Goal: Transaction & Acquisition: Purchase product/service

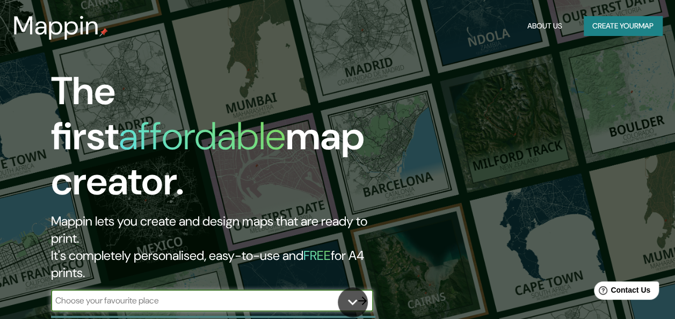
click at [294, 294] on input "text" at bounding box center [201, 300] width 301 height 12
type input "tijuana"
click at [363, 296] on icon "button" at bounding box center [362, 300] width 9 height 9
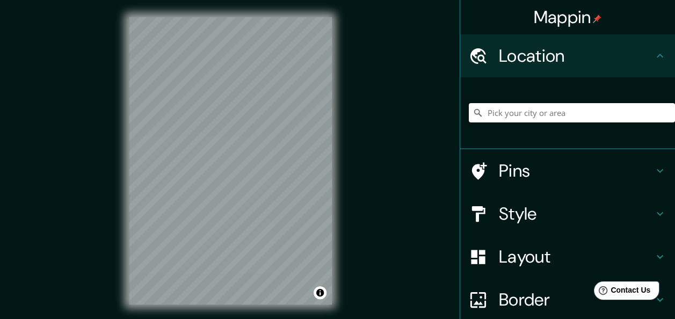
click at [520, 110] on input "Pick your city or area" at bounding box center [572, 112] width 206 height 19
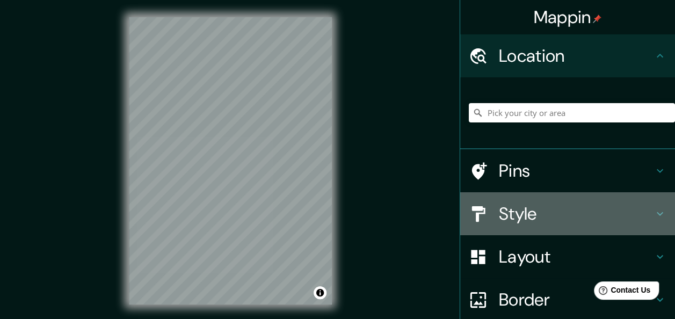
click at [537, 217] on h4 "Style" at bounding box center [576, 213] width 155 height 21
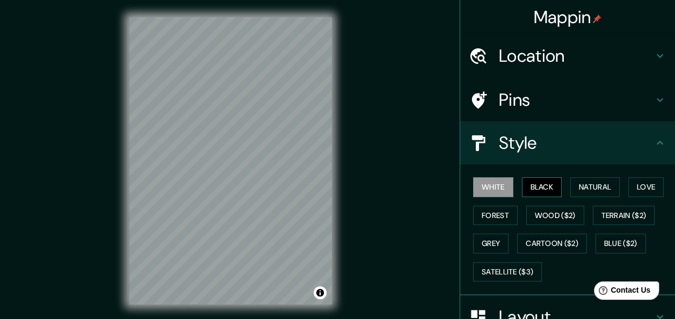
click at [524, 187] on button "Black" at bounding box center [542, 187] width 40 height 20
click at [584, 192] on button "Natural" at bounding box center [594, 187] width 49 height 20
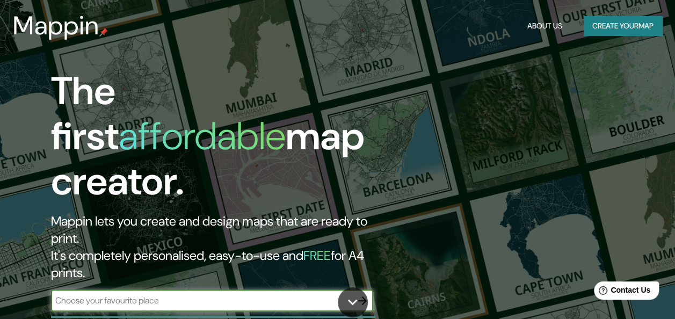
click at [124, 294] on input "text" at bounding box center [201, 300] width 301 height 12
type input "[GEOGRAPHIC_DATA]"
click at [364, 294] on icon "button" at bounding box center [362, 300] width 13 height 13
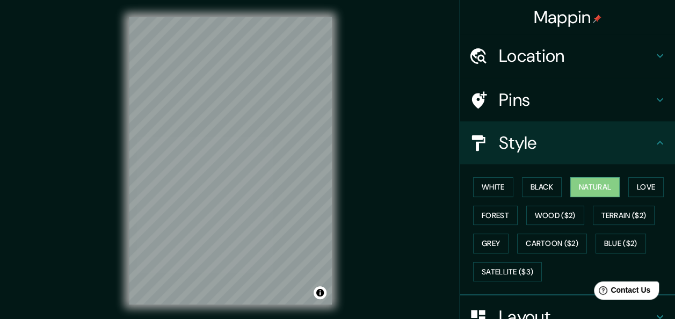
click at [349, 194] on div "Mappin Location Pins Style [PERSON_NAME] Black Natural Love Forest [PERSON_NAME…" at bounding box center [337, 169] width 675 height 339
click at [505, 54] on h4 "Location" at bounding box center [576, 55] width 155 height 21
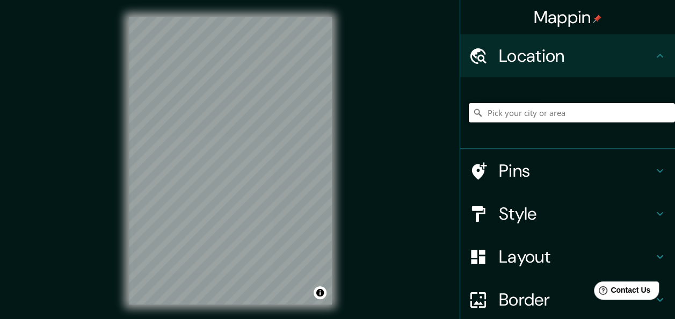
click at [532, 110] on input "Pick your city or area" at bounding box center [572, 112] width 206 height 19
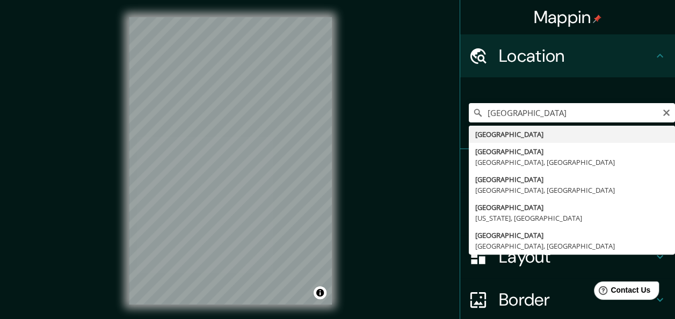
type input "[GEOGRAPHIC_DATA]"
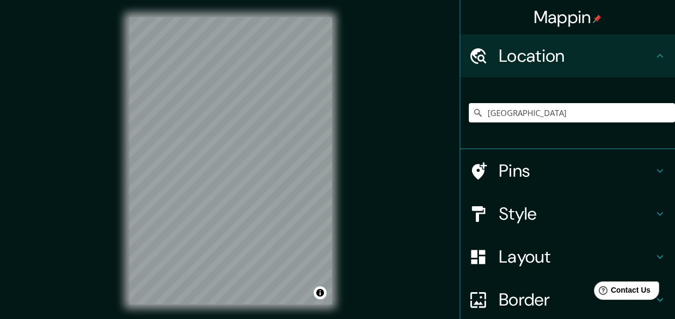
click at [532, 262] on h4 "Layout" at bounding box center [576, 256] width 155 height 21
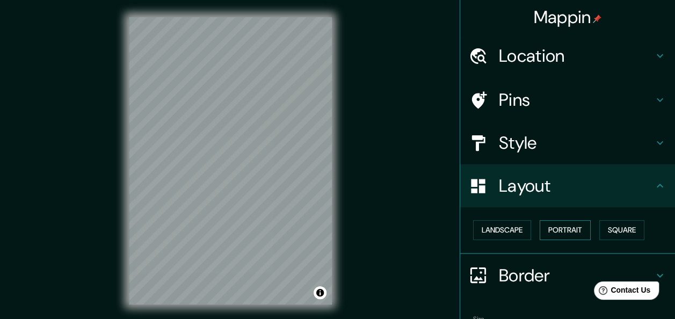
click at [548, 230] on button "Portrait" at bounding box center [565, 230] width 51 height 20
click at [604, 231] on button "Square" at bounding box center [621, 230] width 45 height 20
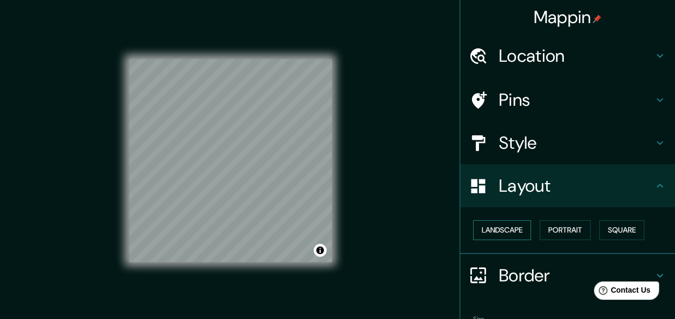
click at [504, 229] on button "Landscape" at bounding box center [502, 230] width 58 height 20
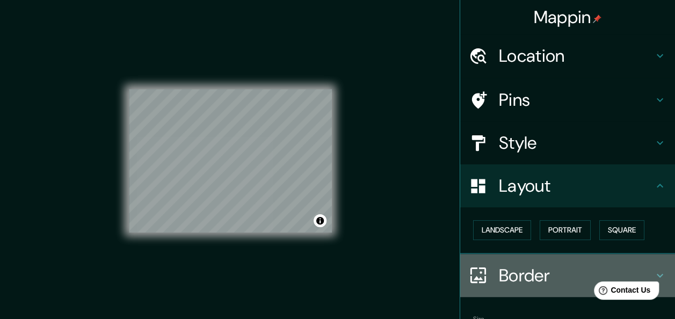
click at [509, 278] on h4 "Border" at bounding box center [576, 275] width 155 height 21
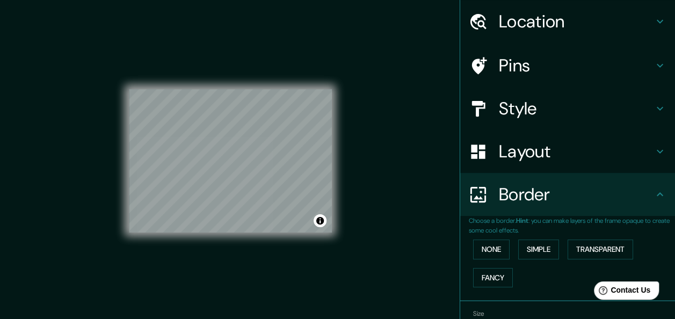
scroll to position [42, 0]
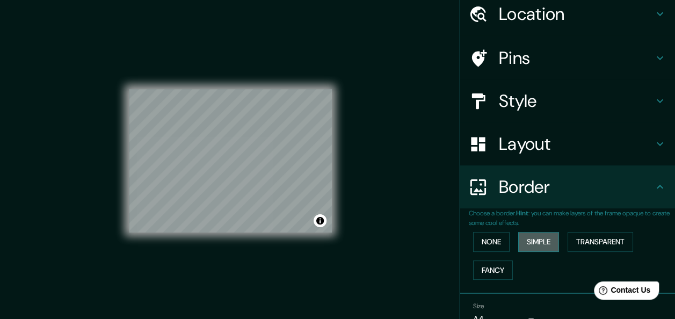
click at [537, 243] on button "Simple" at bounding box center [538, 242] width 41 height 20
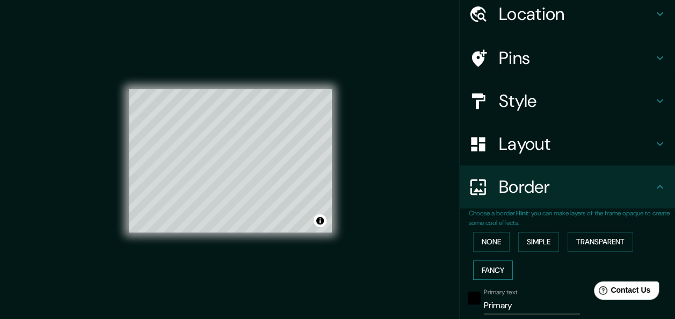
click at [489, 265] on button "Fancy" at bounding box center [493, 271] width 40 height 20
click at [488, 242] on button "None" at bounding box center [491, 242] width 37 height 20
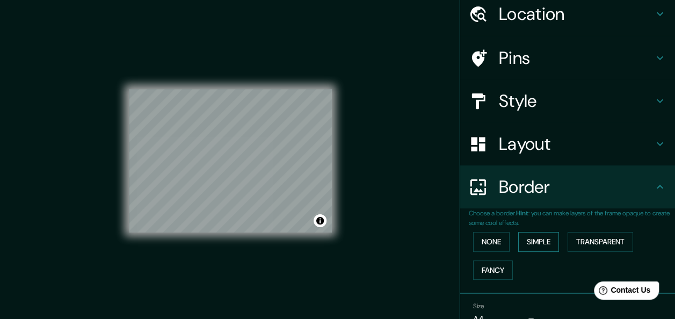
click at [552, 242] on button "Simple" at bounding box center [538, 242] width 41 height 20
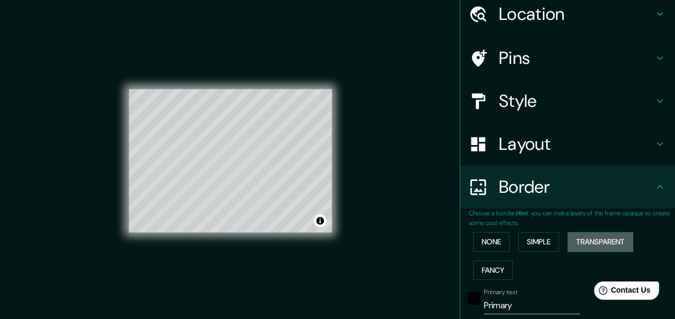
click at [593, 242] on button "Transparent" at bounding box center [601, 242] width 66 height 20
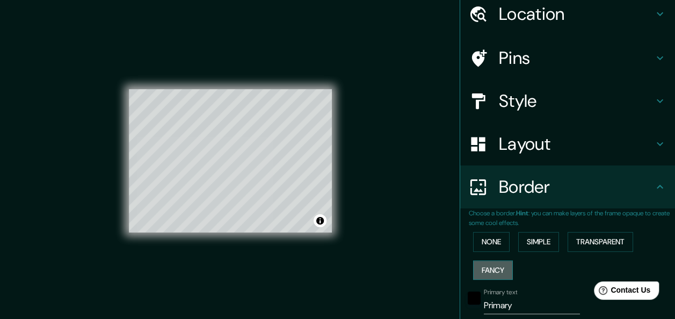
click at [489, 263] on button "Fancy" at bounding box center [493, 271] width 40 height 20
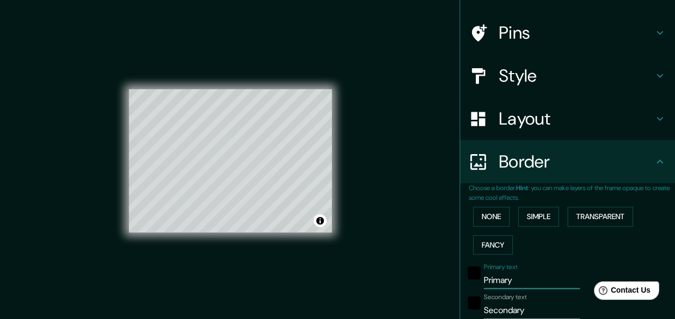
click at [517, 283] on input "Primary" at bounding box center [532, 280] width 96 height 17
type input "Primar"
type input "151"
type input "30"
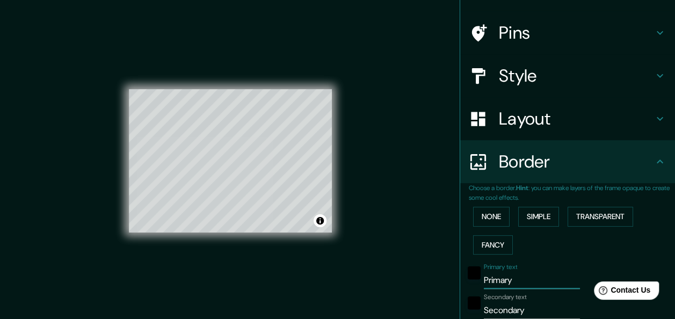
type input "15"
type input "Prima"
type input "151"
type input "30"
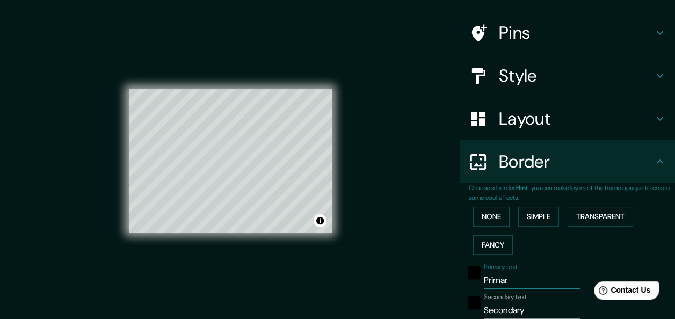
type input "15"
type input "Prim"
type input "151"
type input "30"
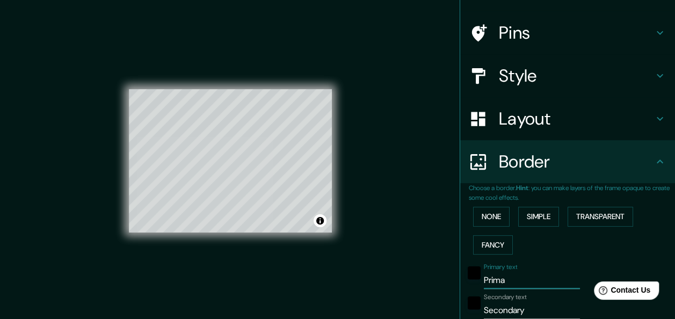
type input "15"
type input "Pri"
type input "151"
type input "30"
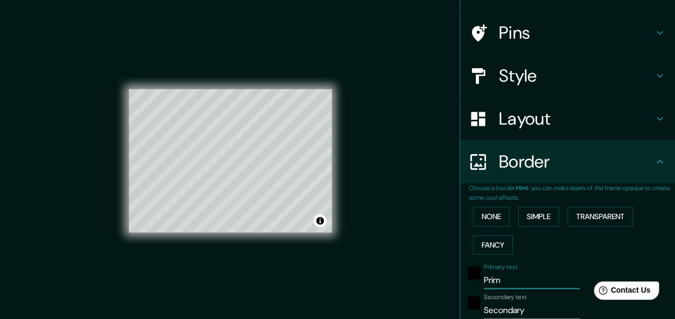
type input "15"
type input "Pr"
type input "151"
type input "30"
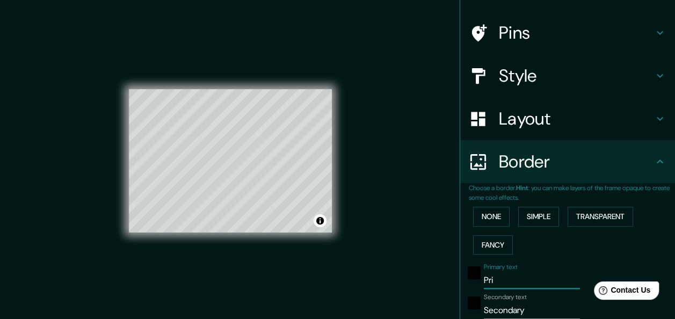
type input "15"
type input "P"
type input "151"
type input "30"
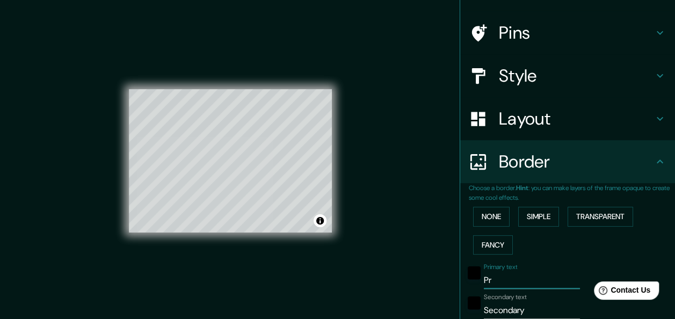
type input "15"
type input "151"
type input "30"
type input "15"
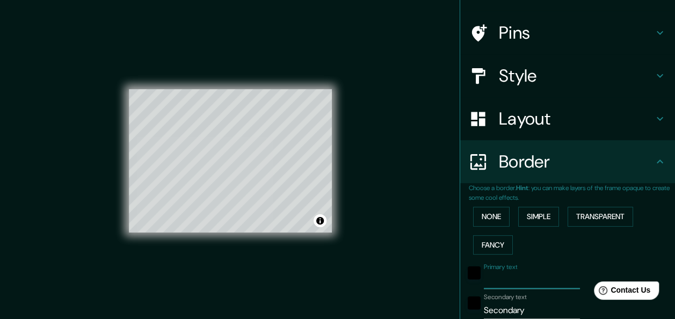
type input "N"
type input "151"
type input "30"
type input "15"
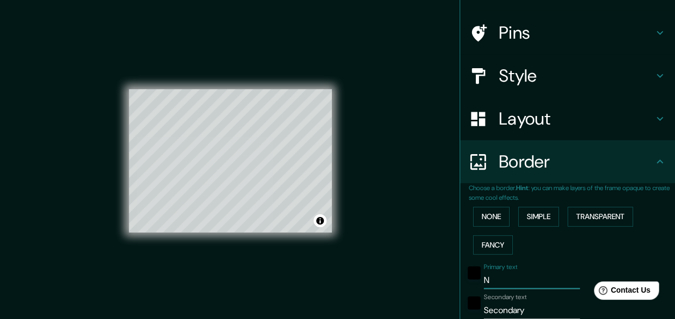
type input "151"
type input "30"
type input "15"
type input "M"
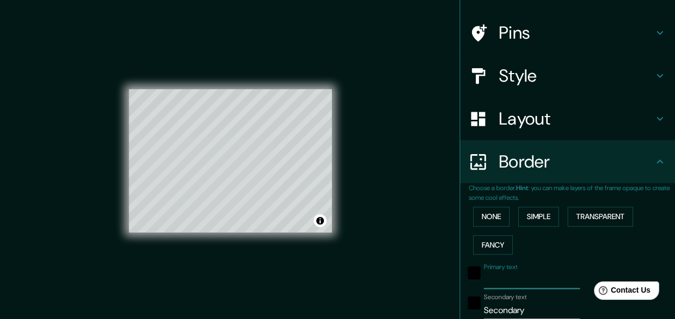
type input "151"
type input "30"
type input "15"
type input "Me"
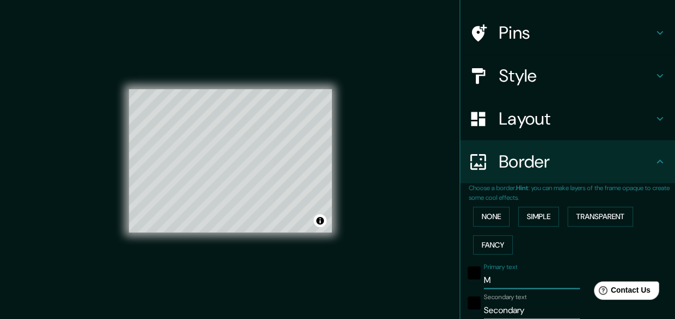
type input "151"
type input "30"
type input "15"
type input "Mex"
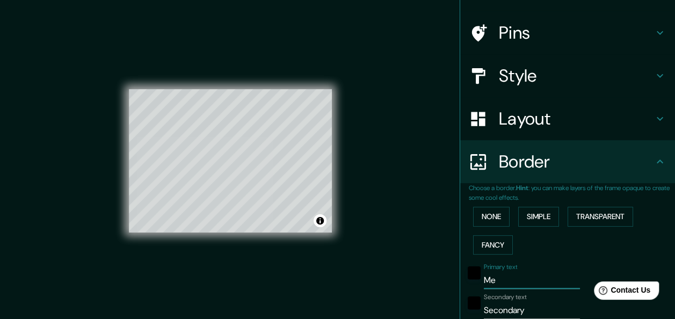
type input "151"
type input "30"
type input "15"
type input "Mexi"
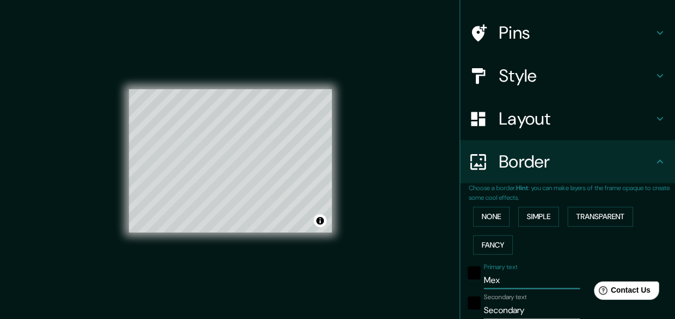
type input "151"
type input "30"
type input "15"
type input "Mexic"
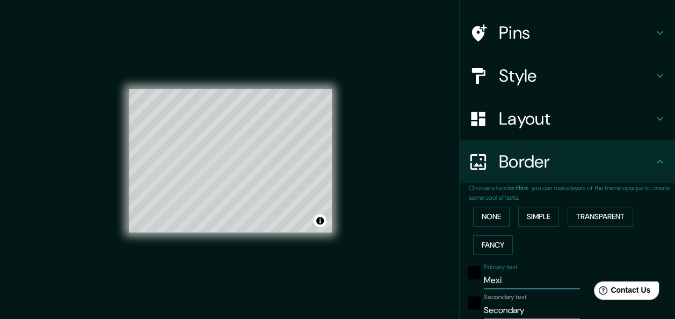
type input "151"
type input "30"
type input "15"
type input "[GEOGRAPHIC_DATA]"
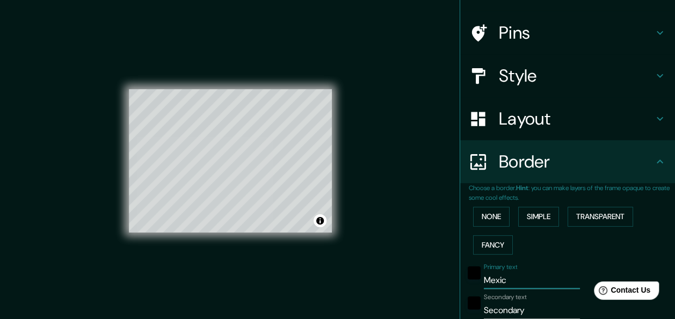
type input "151"
type input "30"
type input "15"
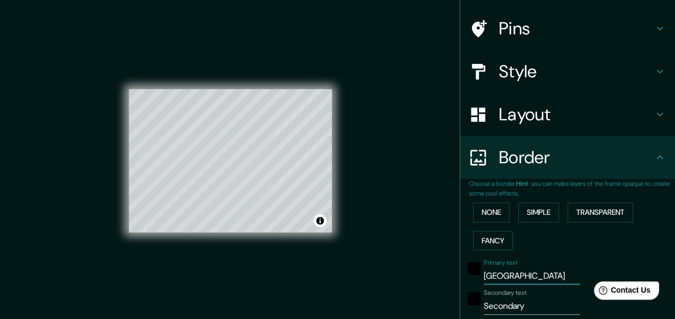
scroll to position [74, 0]
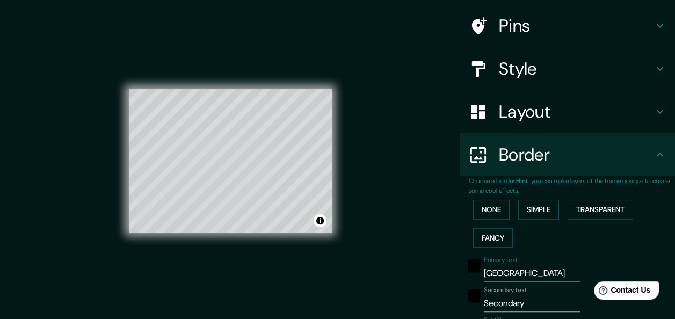
type input "[GEOGRAPHIC_DATA]"
click at [525, 300] on input "Secondary" at bounding box center [532, 303] width 96 height 17
type input "Secondar"
type input "151"
type input "30"
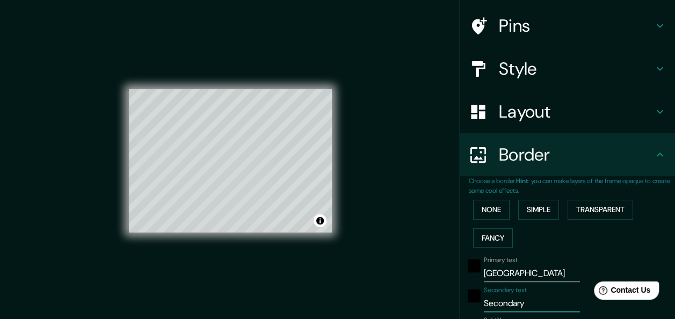
type input "30"
type input "15"
type input "Seconda"
type input "151"
type input "30"
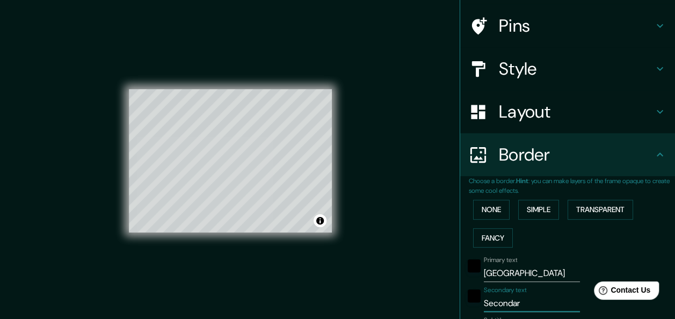
type input "30"
type input "15"
type input "Second"
type input "151"
type input "30"
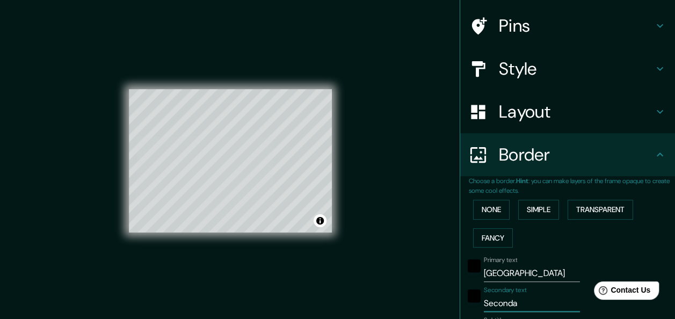
type input "30"
type input "15"
type input "Secon"
type input "151"
type input "30"
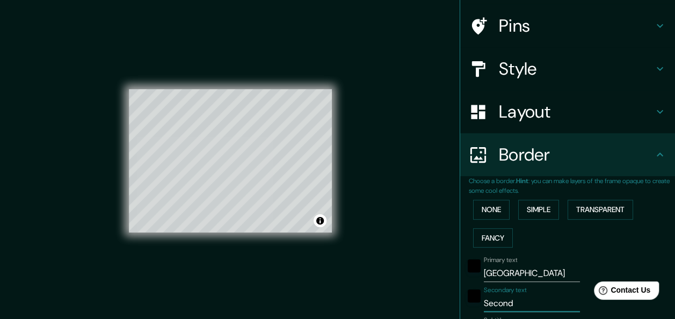
type input "30"
type input "15"
type input "Seco"
type input "151"
type input "30"
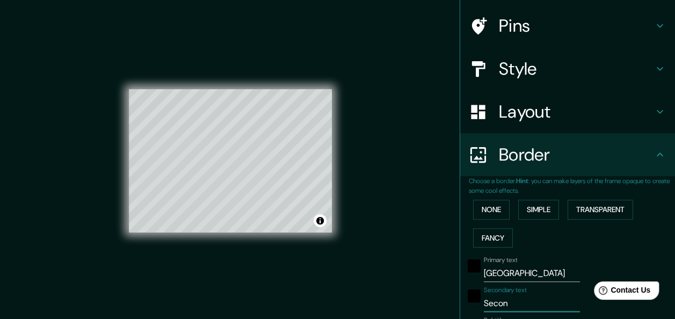
type input "30"
type input "15"
type input "Sec"
type input "151"
type input "30"
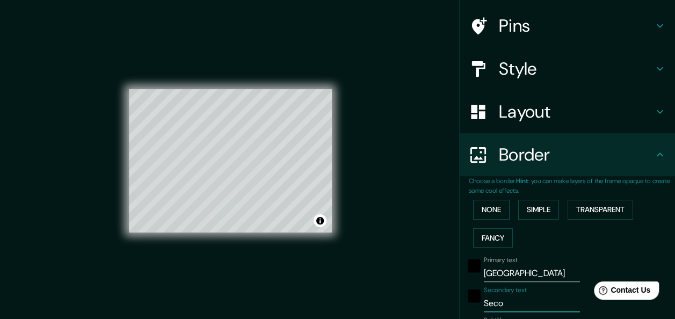
type input "30"
type input "15"
type input "Se"
type input "151"
type input "30"
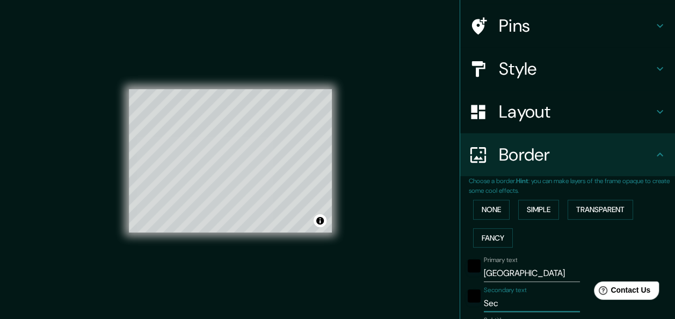
type input "30"
type input "15"
type input "S"
type input "151"
type input "30"
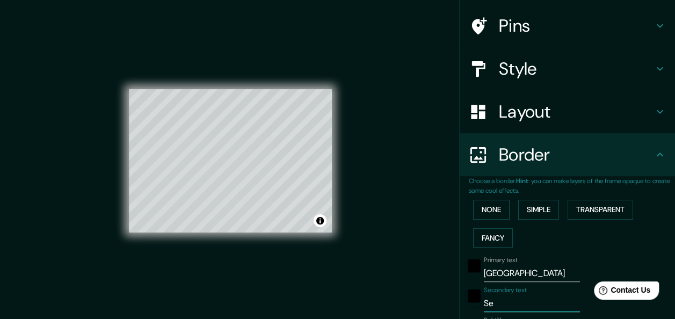
type input "30"
type input "15"
type input "151"
type input "30"
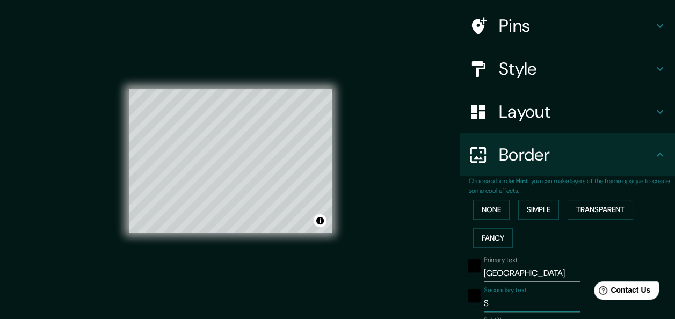
type input "15"
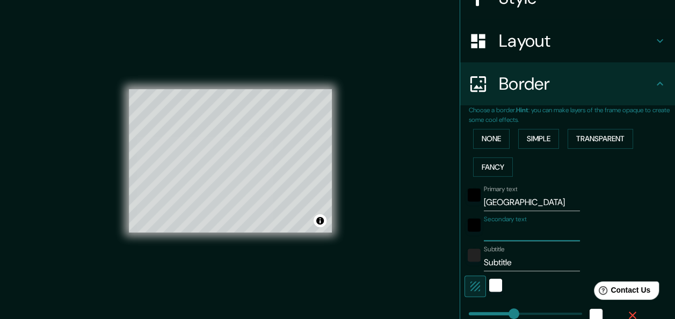
scroll to position [153, 0]
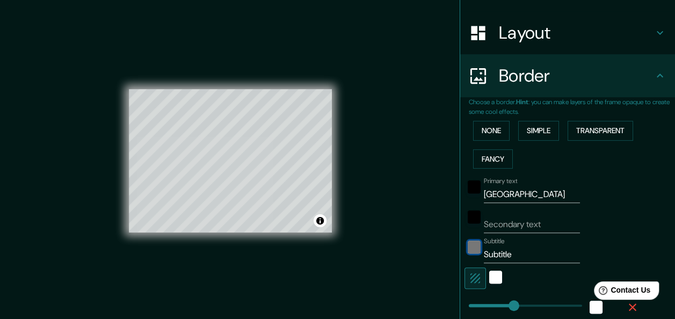
click at [468, 250] on div "color-222222" at bounding box center [474, 247] width 13 height 13
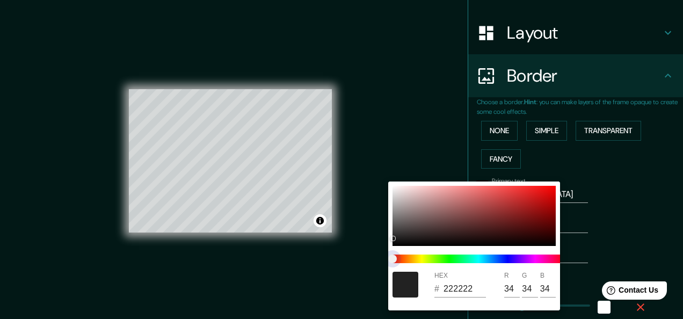
type input "151"
type input "30"
type input "15"
type input "212121"
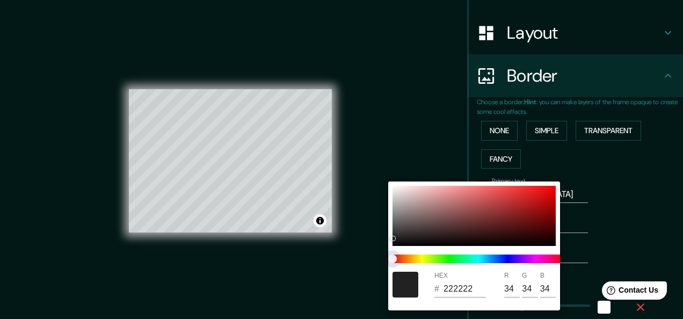
type input "33"
type input "151"
type input "30"
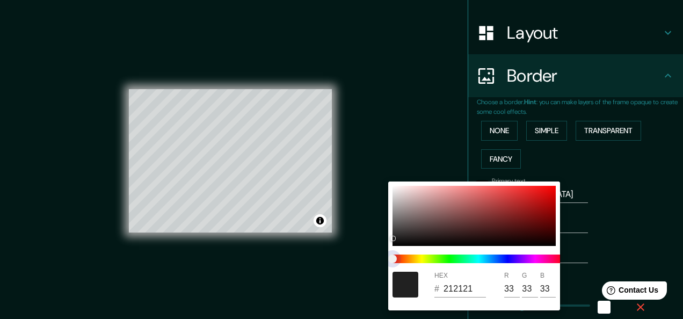
type input "30"
type input "15"
type input "151"
type input "30"
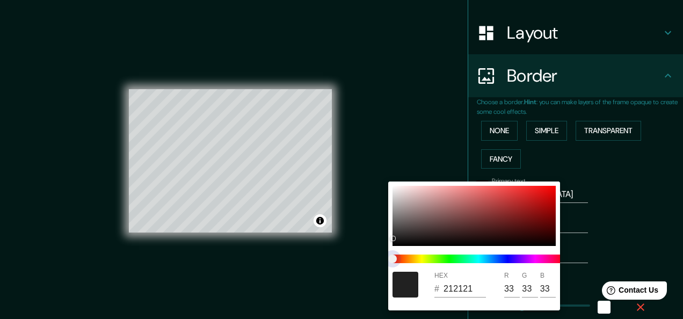
type input "15"
type input "151"
type input "30"
type input "15"
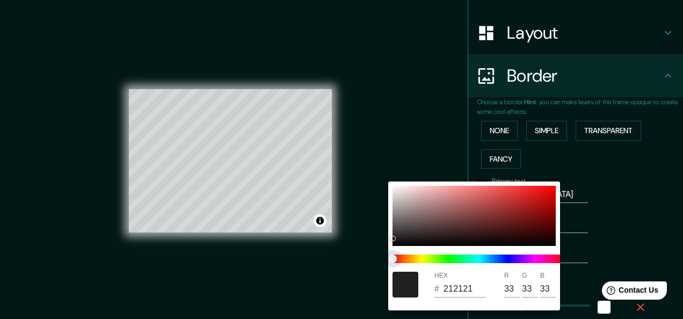
type input "151"
type input "30"
type input "15"
type input "151"
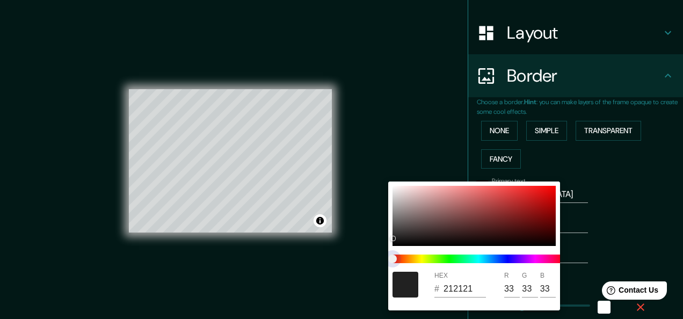
type input "30"
type input "15"
type input "151"
type input "30"
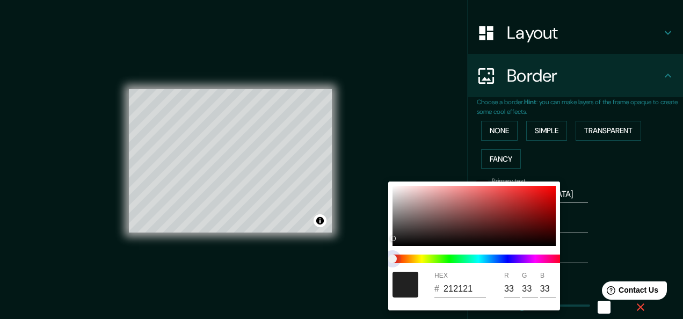
type input "30"
type input "15"
type input "151"
type input "30"
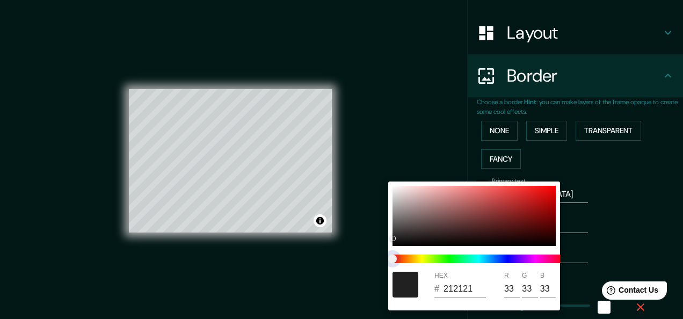
type input "15"
type input "151"
type input "30"
type input "15"
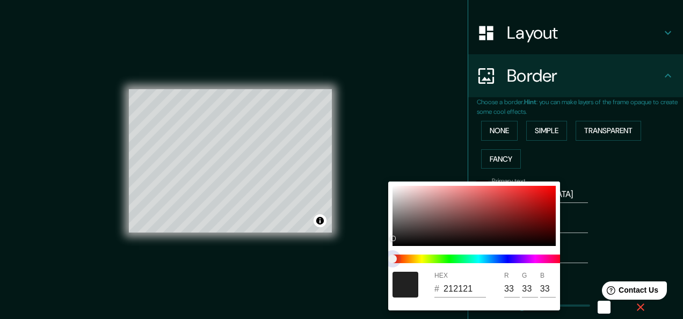
type input "151"
type input "30"
type input "15"
type input "151"
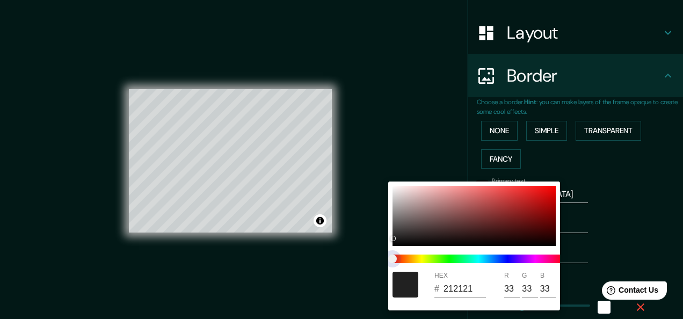
type input "30"
type input "15"
type input "151"
type input "30"
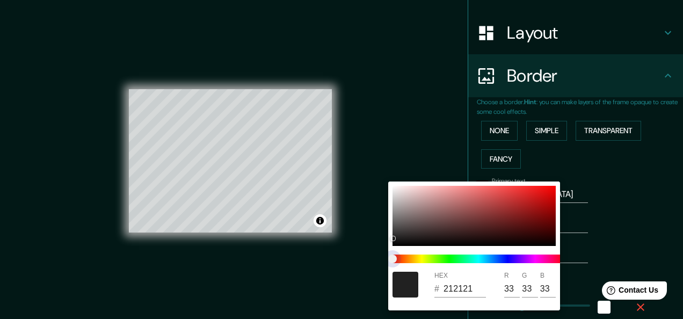
type input "30"
type input "15"
drag, startPoint x: 457, startPoint y: 258, endPoint x: 509, endPoint y: 259, distance: 52.6
click at [509, 259] on span at bounding box center [479, 259] width 172 height 9
type input "151"
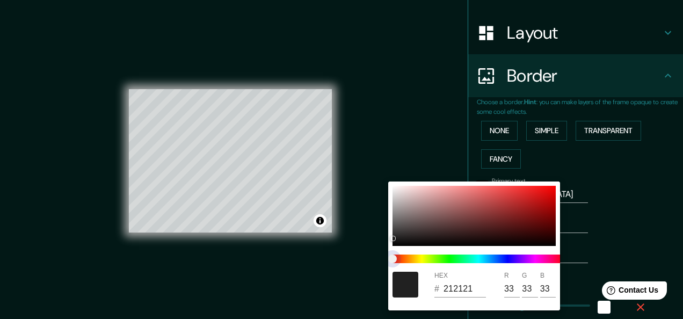
type input "30"
type input "15"
click at [509, 259] on span at bounding box center [479, 259] width 172 height 9
type input "151"
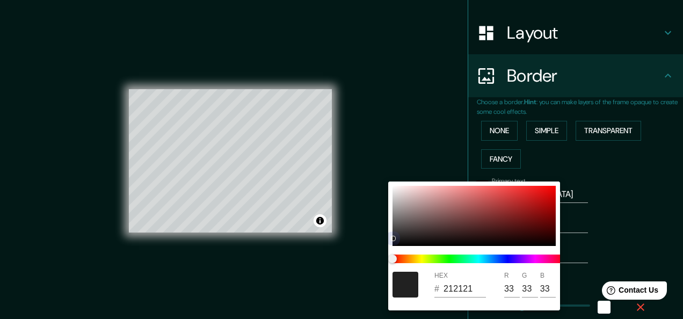
type input "30"
type input "15"
type input "6A1F1F"
type input "106"
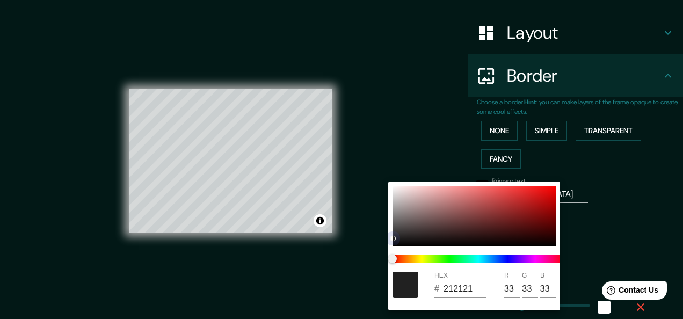
type input "31"
type input "151"
type input "30"
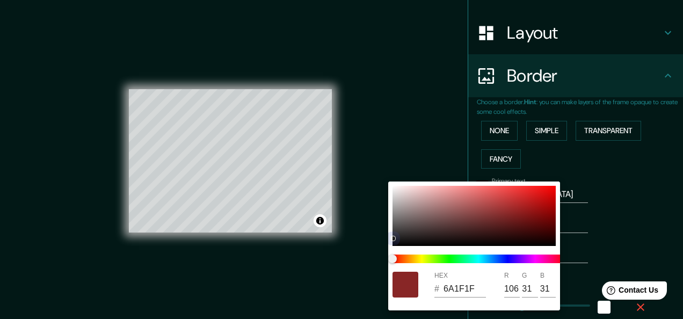
type input "15"
type input "882626"
type input "136"
type input "38"
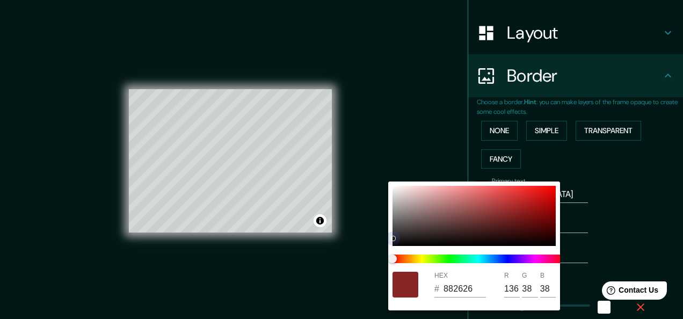
type input "151"
type input "30"
drag, startPoint x: 505, startPoint y: 231, endPoint x: 513, endPoint y: 208, distance: 24.5
click at [513, 208] on div at bounding box center [474, 216] width 163 height 60
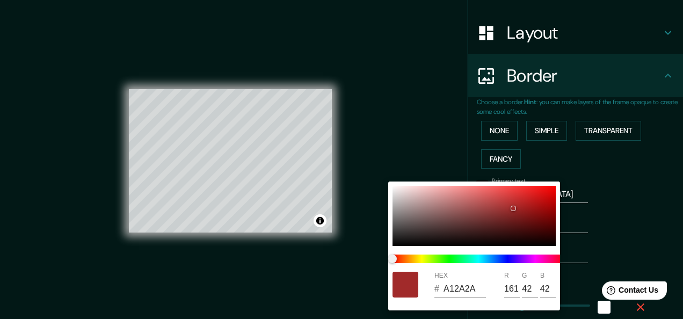
click at [606, 193] on div at bounding box center [341, 159] width 683 height 319
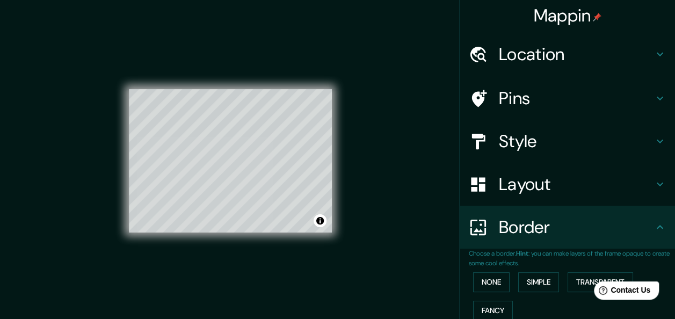
scroll to position [0, 0]
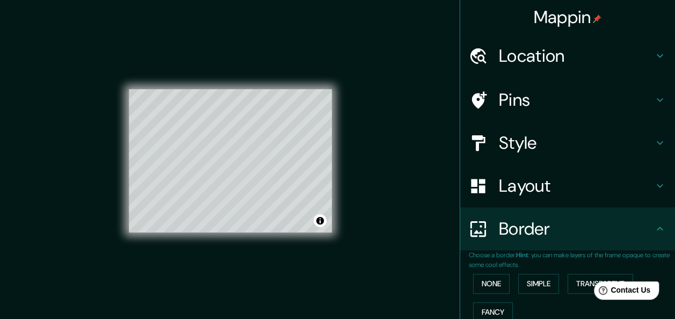
click at [529, 103] on h4 "Pins" at bounding box center [576, 99] width 155 height 21
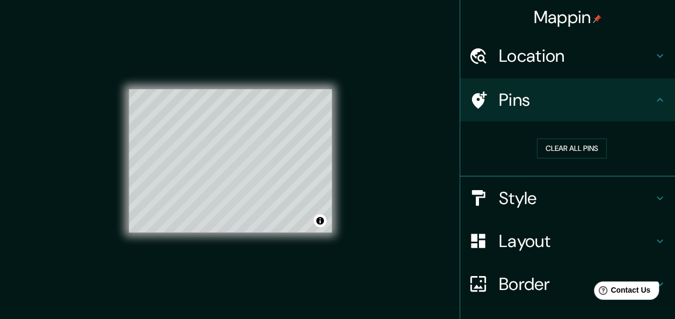
click at [583, 102] on h4 "Pins" at bounding box center [576, 99] width 155 height 21
click at [522, 203] on h4 "Style" at bounding box center [576, 197] width 155 height 21
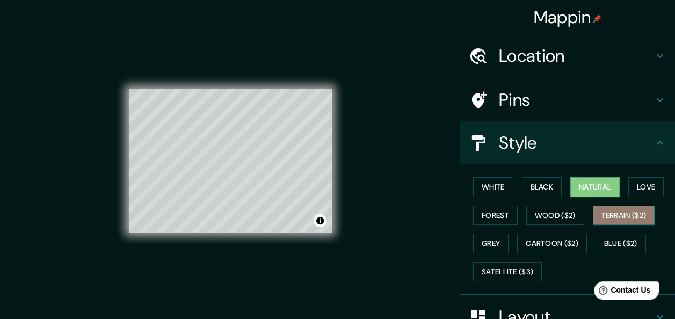
click at [614, 214] on button "Terrain ($2)" at bounding box center [624, 216] width 62 height 20
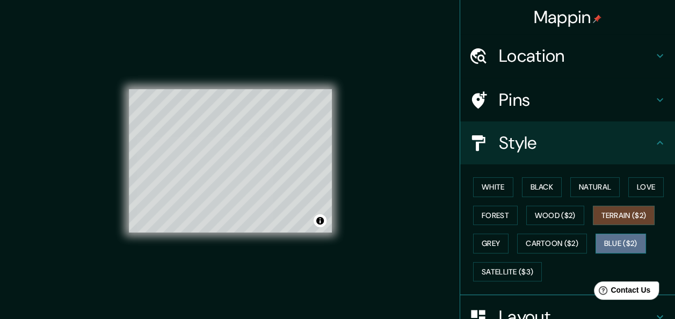
click at [608, 242] on button "Blue ($2)" at bounding box center [621, 244] width 50 height 20
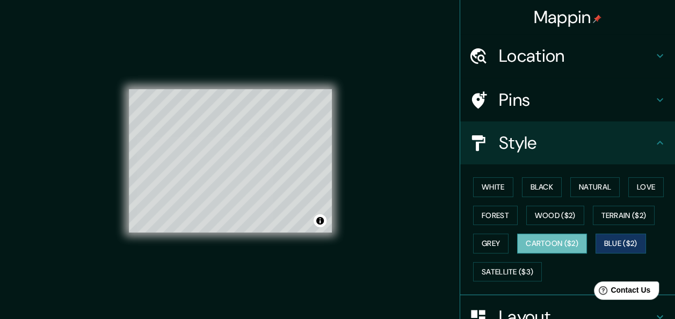
click at [548, 245] on button "Cartoon ($2)" at bounding box center [552, 244] width 70 height 20
click at [493, 240] on button "Grey" at bounding box center [490, 244] width 35 height 20
click at [529, 236] on button "Cartoon ($2)" at bounding box center [552, 244] width 70 height 20
click at [496, 220] on button "Forest" at bounding box center [495, 216] width 45 height 20
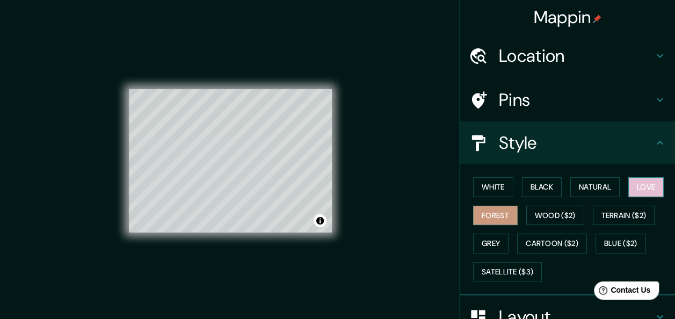
click at [639, 186] on button "Love" at bounding box center [645, 187] width 35 height 20
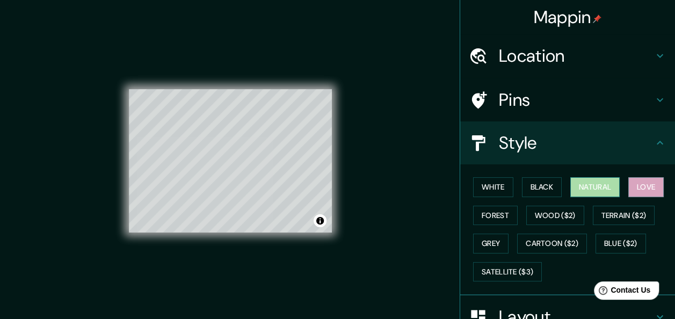
click at [596, 183] on button "Natural" at bounding box center [594, 187] width 49 height 20
click at [542, 188] on button "Black" at bounding box center [542, 187] width 40 height 20
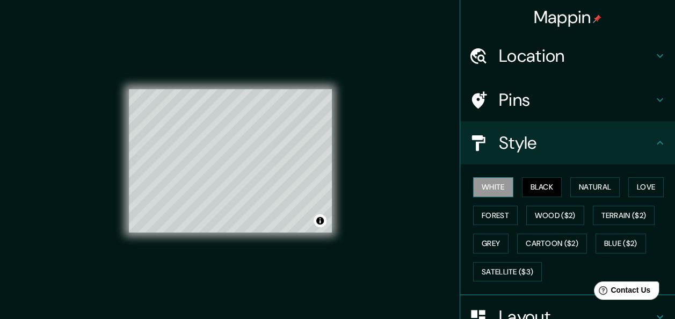
click at [491, 189] on button "White" at bounding box center [493, 187] width 40 height 20
click at [534, 48] on h4 "Location" at bounding box center [576, 55] width 155 height 21
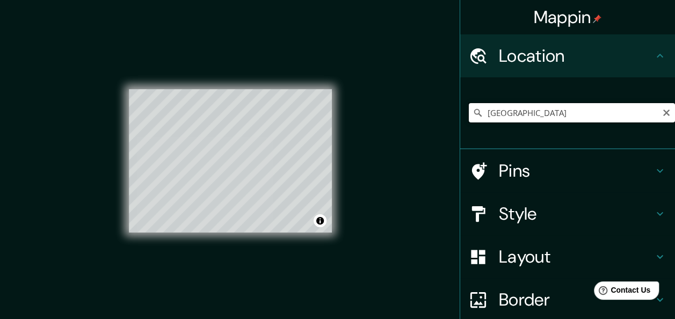
click at [527, 111] on input "[GEOGRAPHIC_DATA]" at bounding box center [572, 112] width 206 height 19
drag, startPoint x: 449, startPoint y: 114, endPoint x: 439, endPoint y: 114, distance: 9.1
click at [439, 114] on div "Mappin Location [GEOGRAPHIC_DATA] Pins Style Layout Border Choose a border. Hin…" at bounding box center [337, 169] width 675 height 339
click at [527, 116] on input "[GEOGRAPHIC_DATA]" at bounding box center [572, 112] width 206 height 19
click at [525, 115] on input "[GEOGRAPHIC_DATA]" at bounding box center [572, 112] width 206 height 19
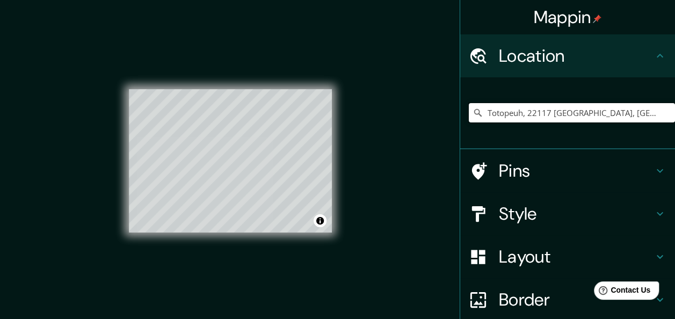
drag, startPoint x: 542, startPoint y: 113, endPoint x: 456, endPoint y: 114, distance: 86.5
click at [460, 114] on div "Totopeuh, 22117 [GEOGRAPHIC_DATA], [GEOGRAPHIC_DATA][US_STATE], [GEOGRAPHIC_DAT…" at bounding box center [567, 113] width 215 height 72
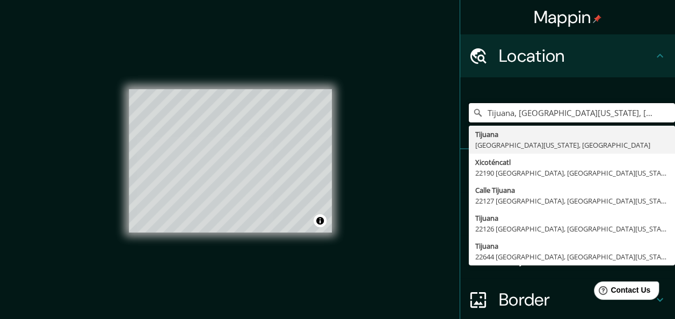
drag, startPoint x: 611, startPoint y: 111, endPoint x: 457, endPoint y: 112, distance: 153.6
click at [460, 112] on div "[GEOGRAPHIC_DATA], [GEOGRAPHIC_DATA][US_STATE], [GEOGRAPHIC_DATA] [GEOGRAPHIC_D…" at bounding box center [567, 113] width 215 height 72
